Goal: Find specific page/section: Find specific page/section

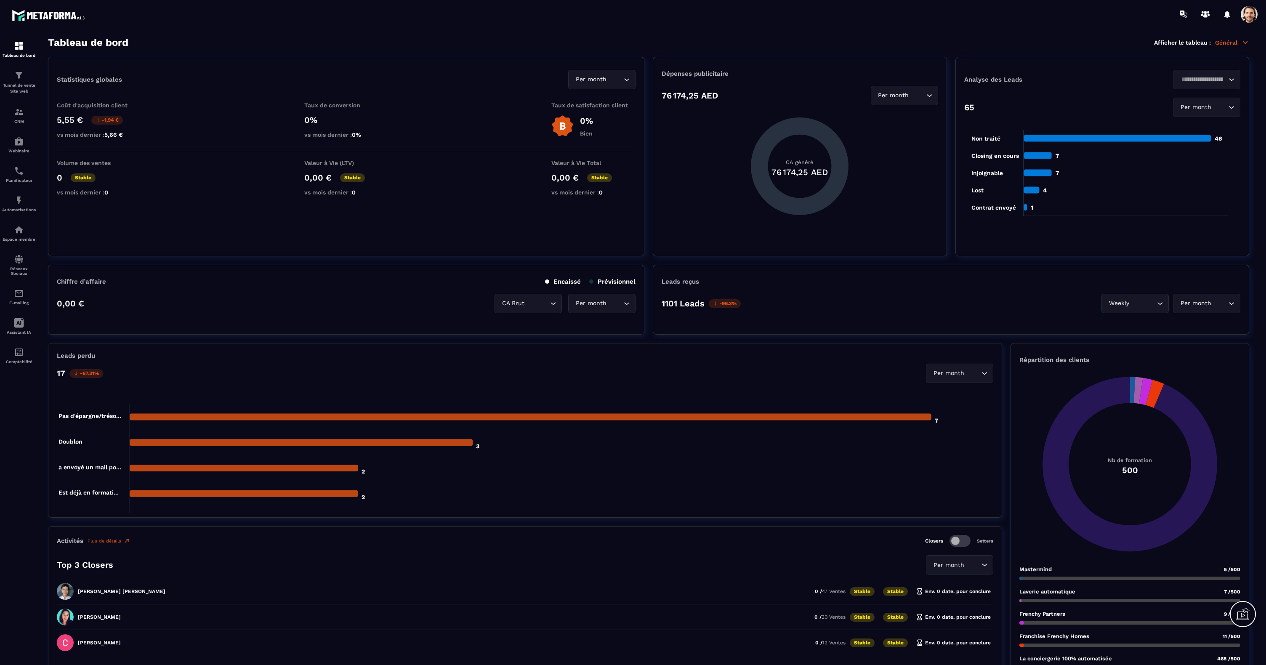
click at [1255, 17] on span at bounding box center [1249, 14] width 17 height 17
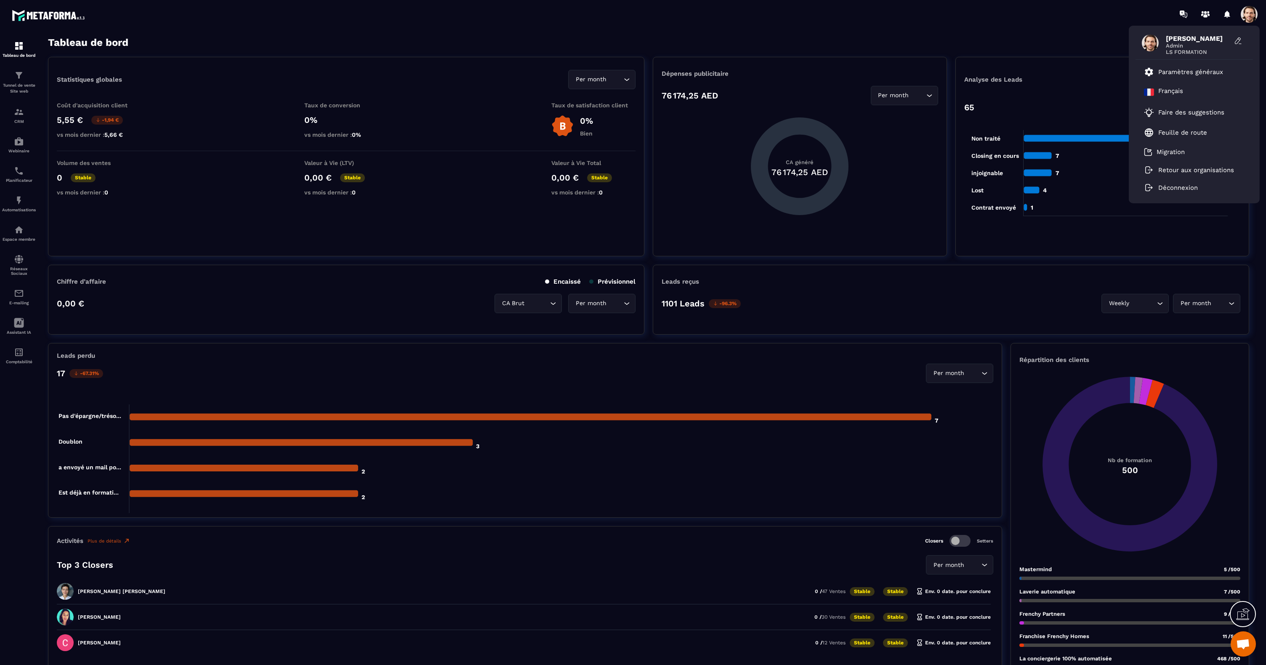
click at [715, 12] on div "[PERSON_NAME] Admin LS FORMATION Paramètres généraux Français Faire des suggest…" at bounding box center [682, 14] width 1167 height 28
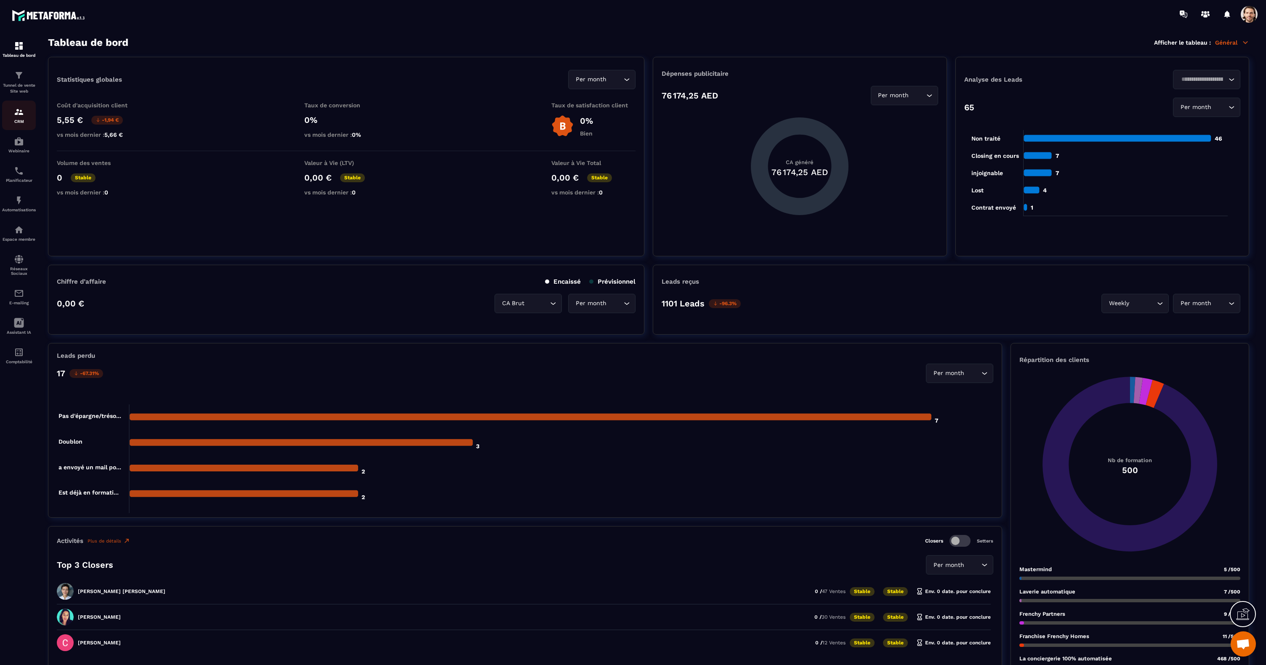
click at [24, 115] on div "CRM" at bounding box center [19, 115] width 34 height 17
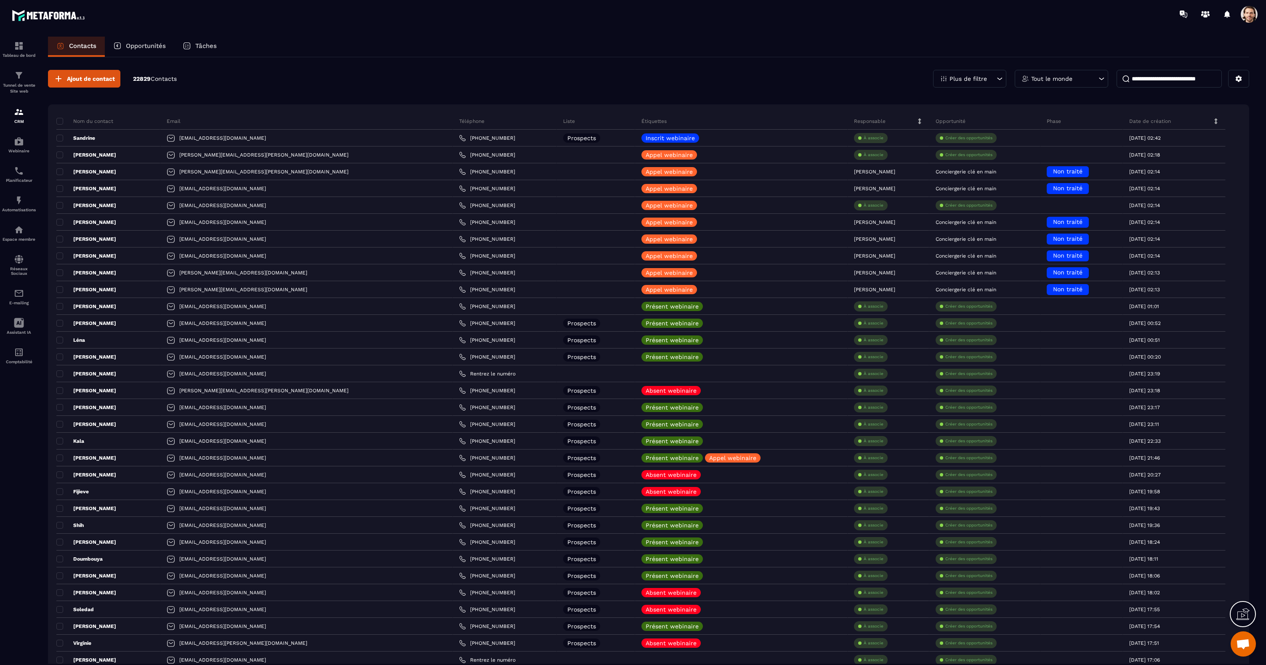
click at [212, 47] on p "Tâches" at bounding box center [205, 46] width 21 height 8
